Goal: Find specific page/section: Find specific page/section

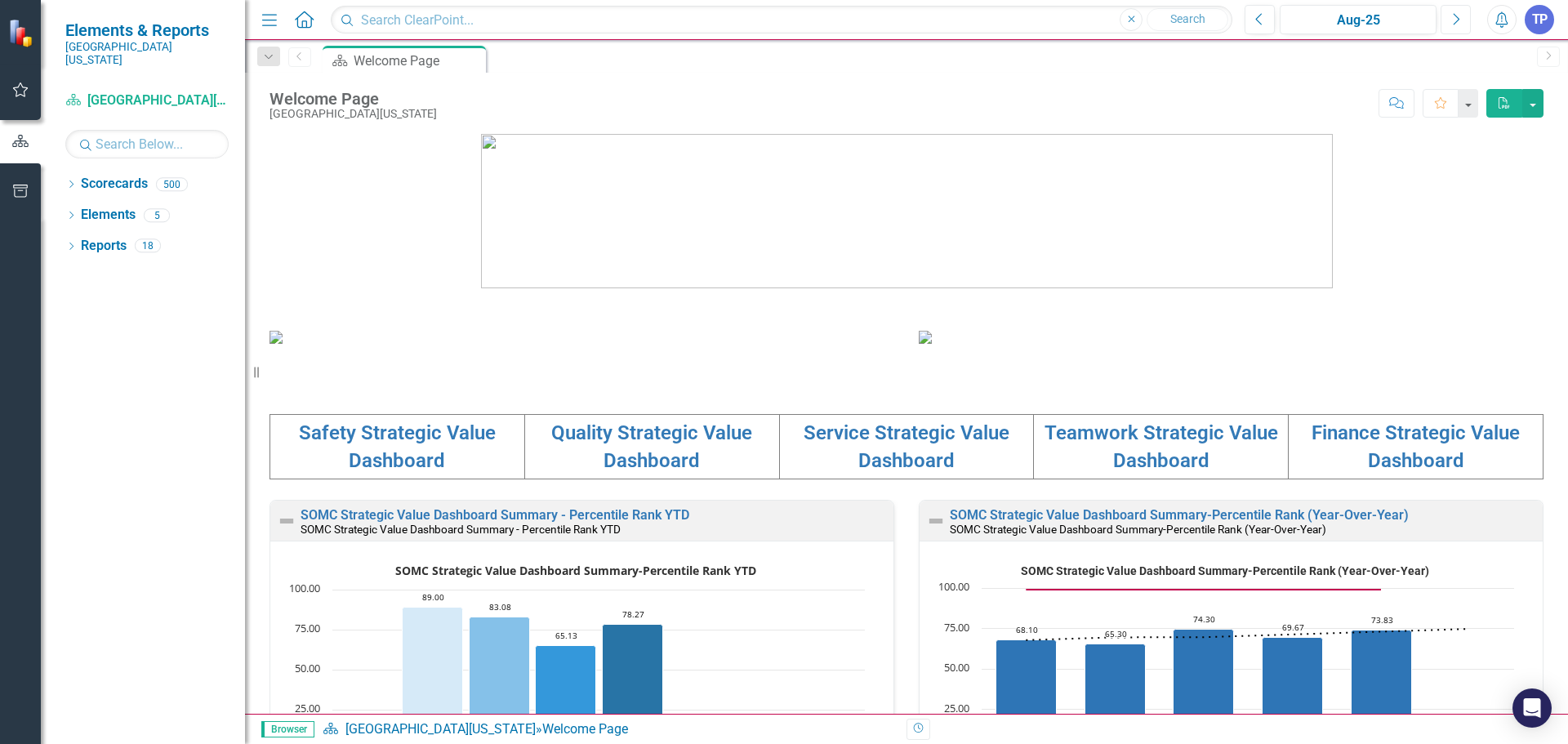
click at [1447, 21] on button "Next" at bounding box center [1455, 20] width 30 height 29
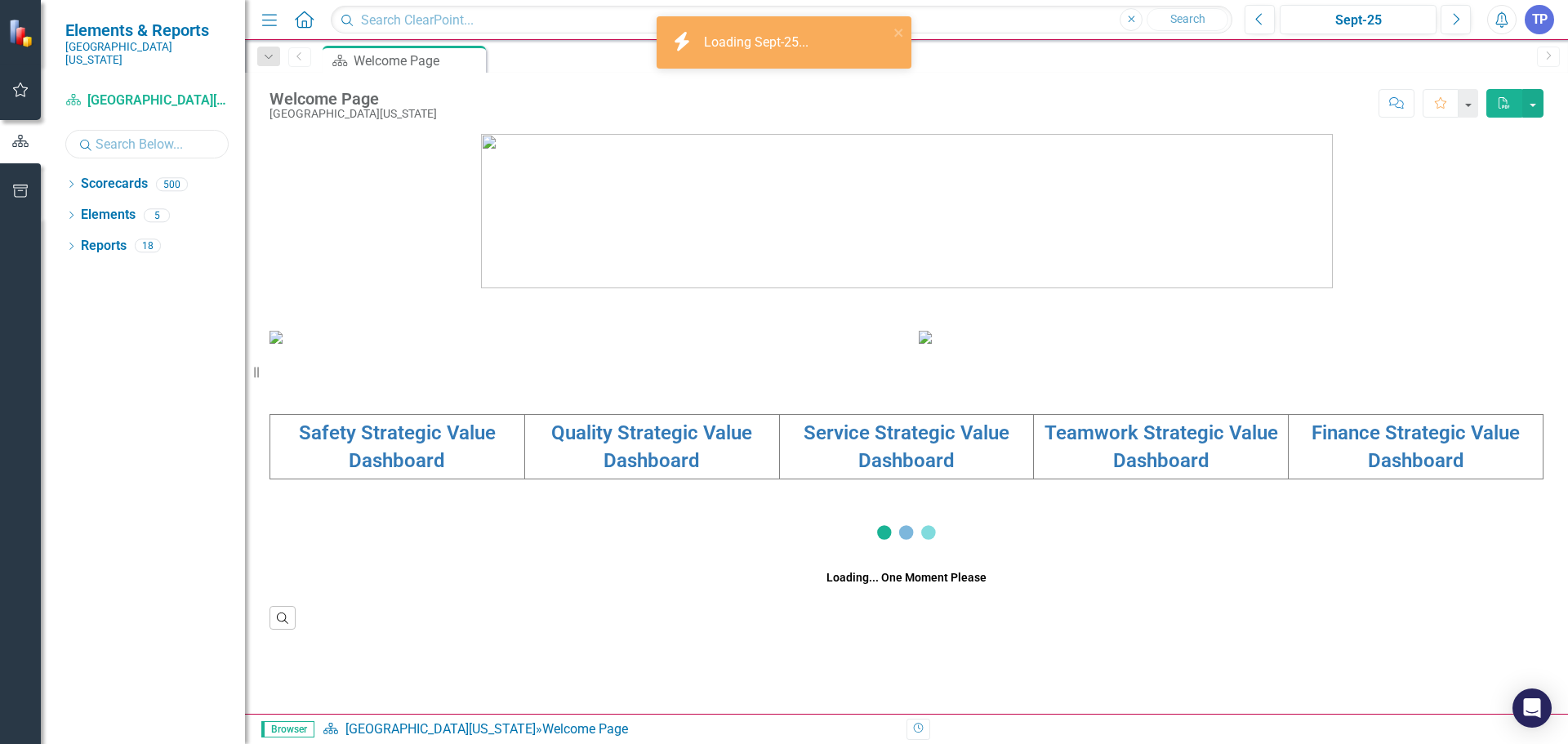
click at [116, 131] on input "text" at bounding box center [146, 143] width 163 height 28
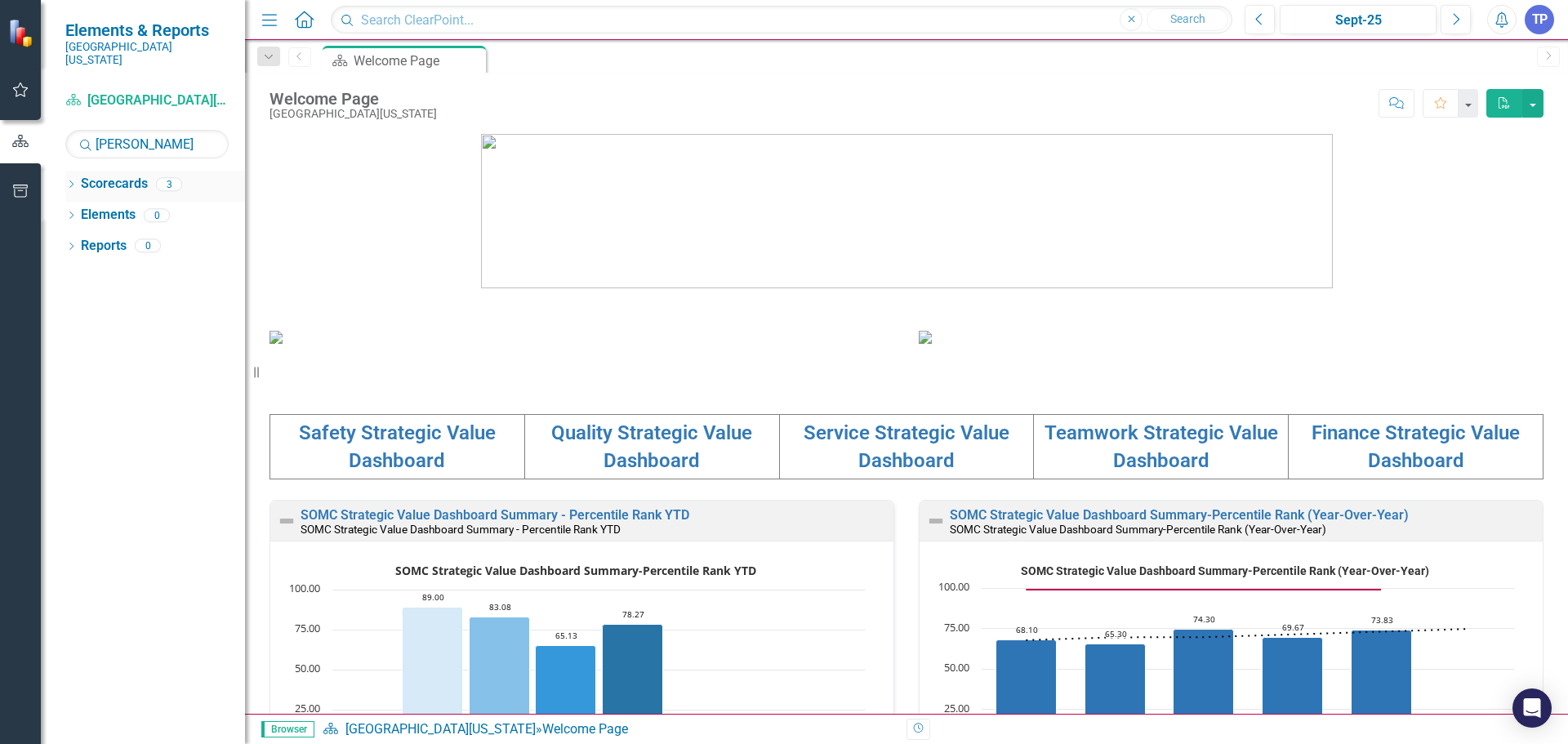
click at [117, 176] on link "Scorecards" at bounding box center [114, 183] width 67 height 19
click at [67, 181] on icon "Dropdown" at bounding box center [71, 185] width 12 height 9
drag, startPoint x: 188, startPoint y: 255, endPoint x: 198, endPoint y: 256, distance: 10.0
click at [188, 268] on link "[PERSON_NAME], MD" at bounding box center [184, 277] width 123 height 19
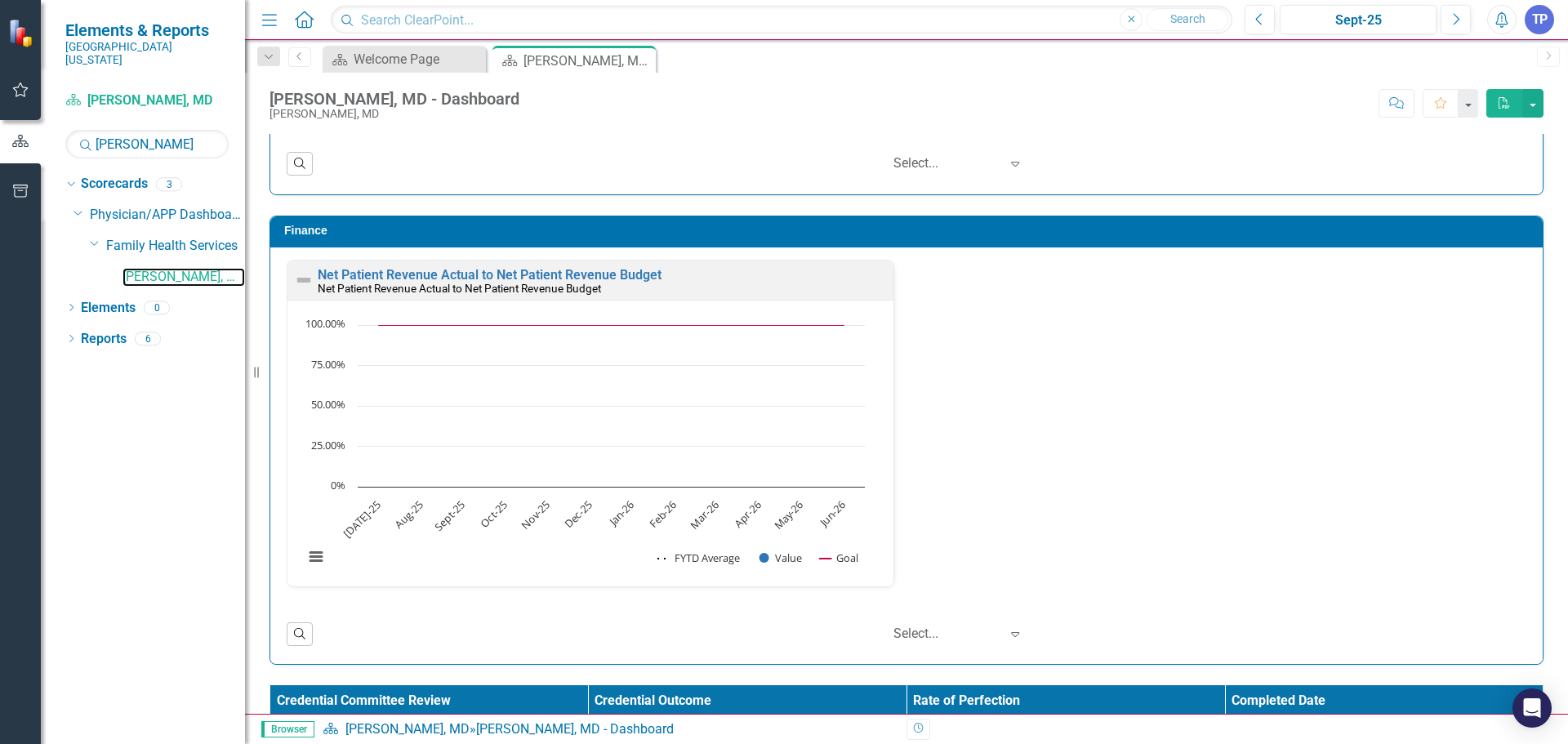
scroll to position [2501, 0]
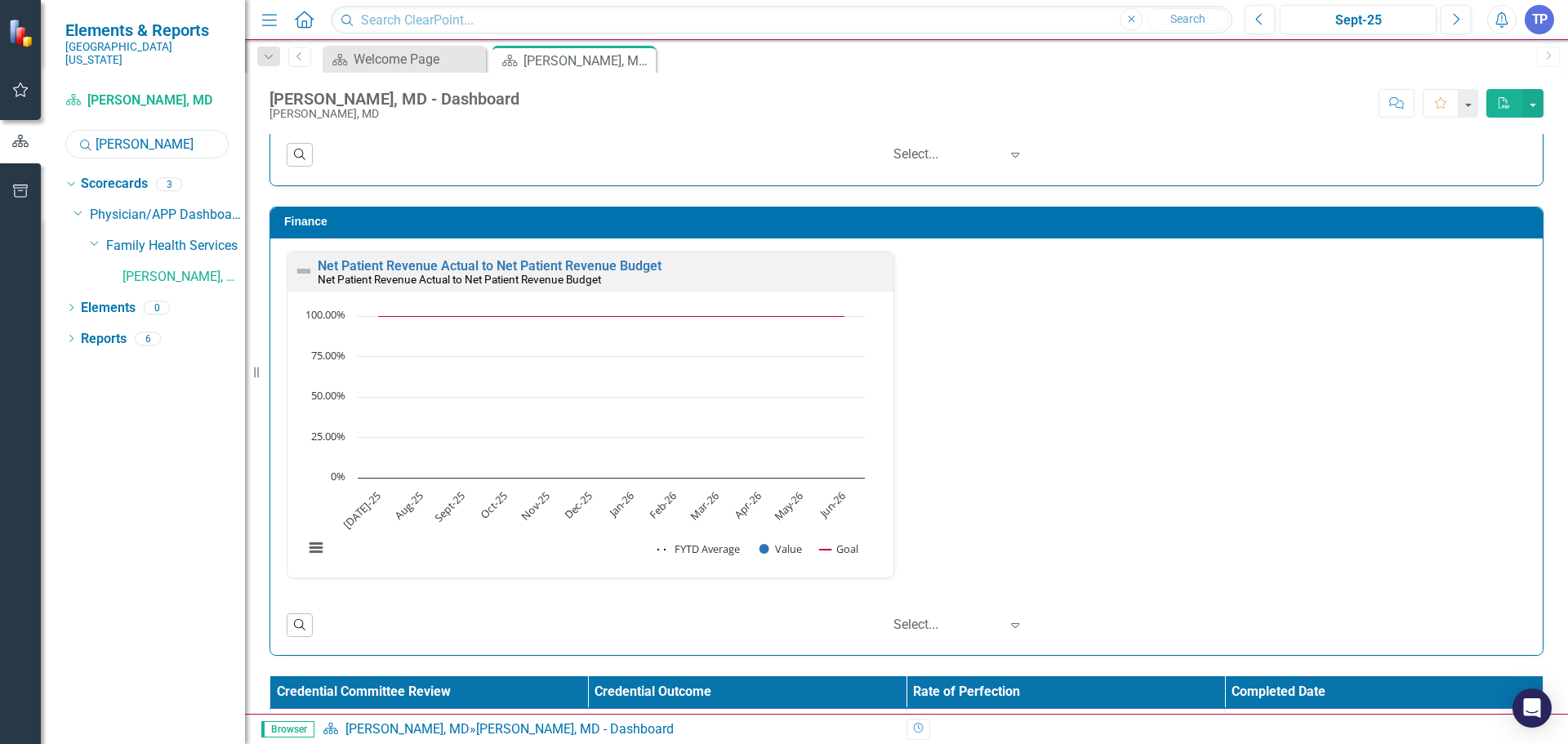
click at [160, 130] on input "[PERSON_NAME]" at bounding box center [146, 143] width 163 height 28
type input "w"
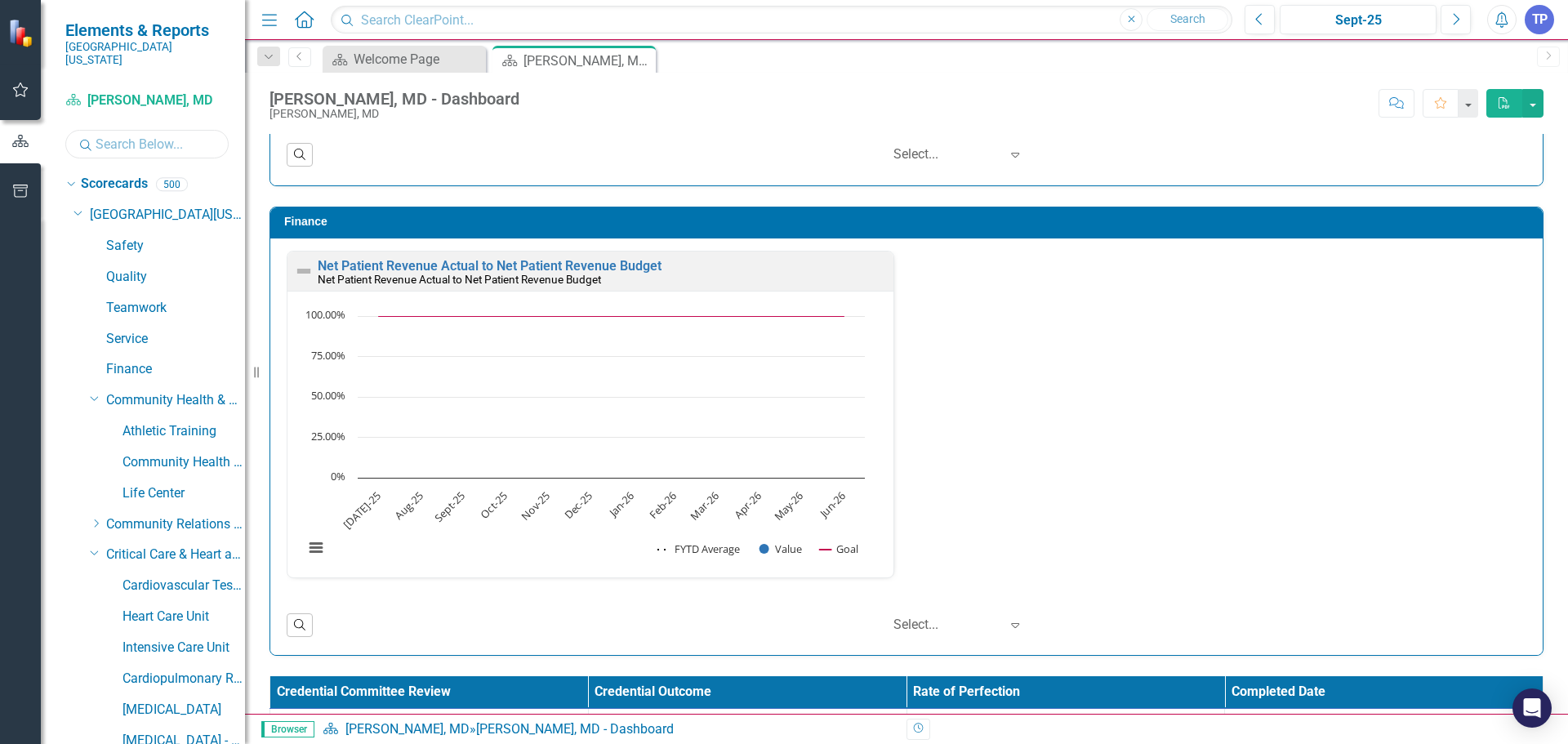
type input "a"
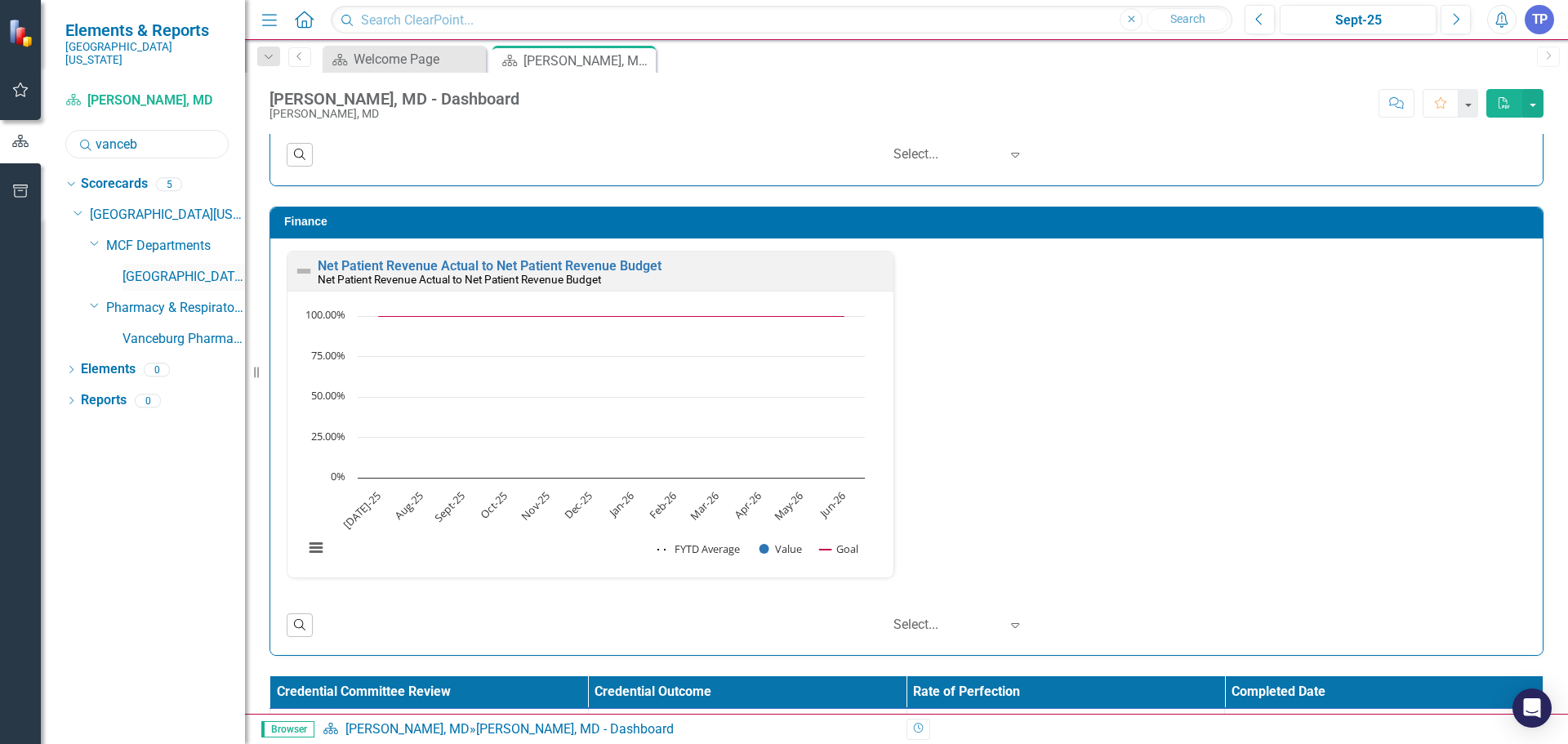
type input "vanceb"
click at [188, 268] on link "[GEOGRAPHIC_DATA]" at bounding box center [184, 277] width 123 height 19
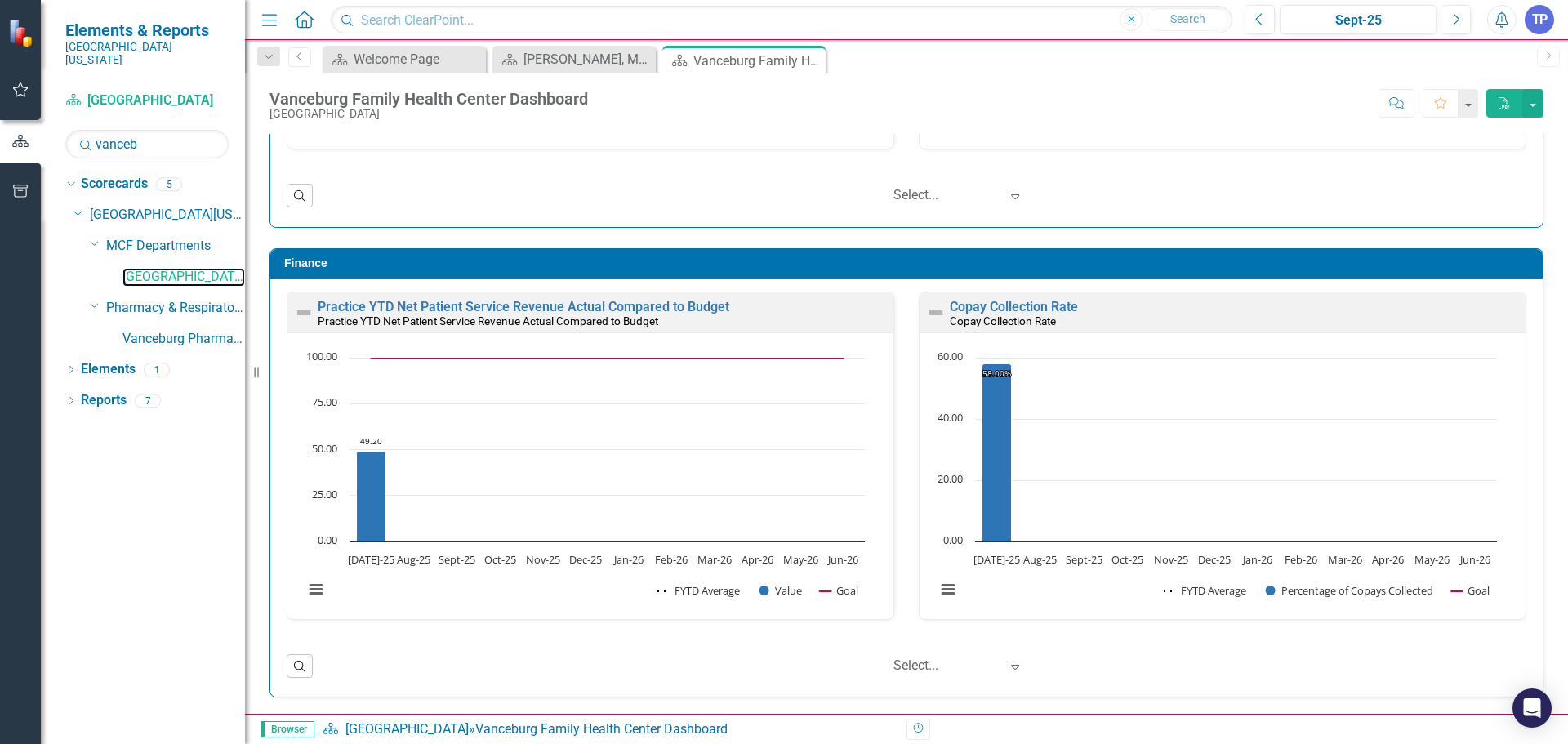
scroll to position [1, 0]
